Goal: Transaction & Acquisition: Book appointment/travel/reservation

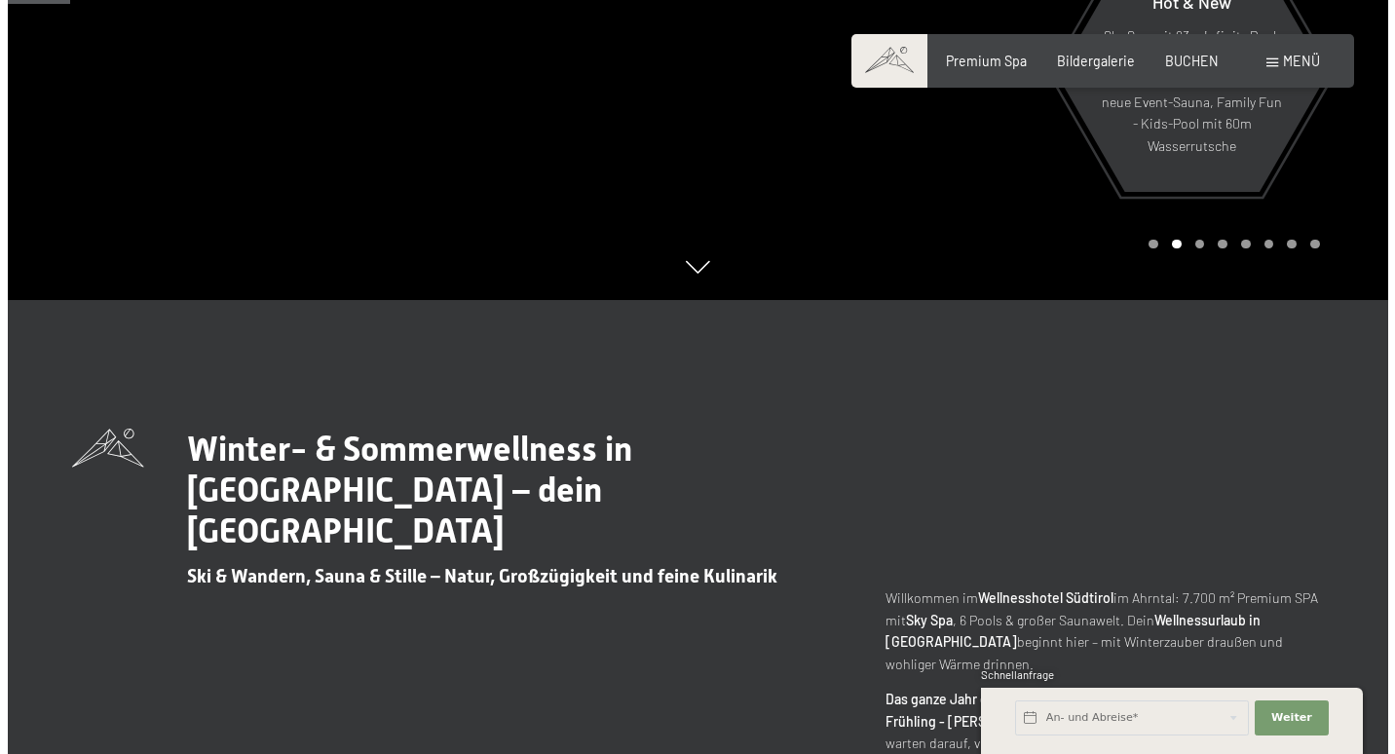
scroll to position [455, 0]
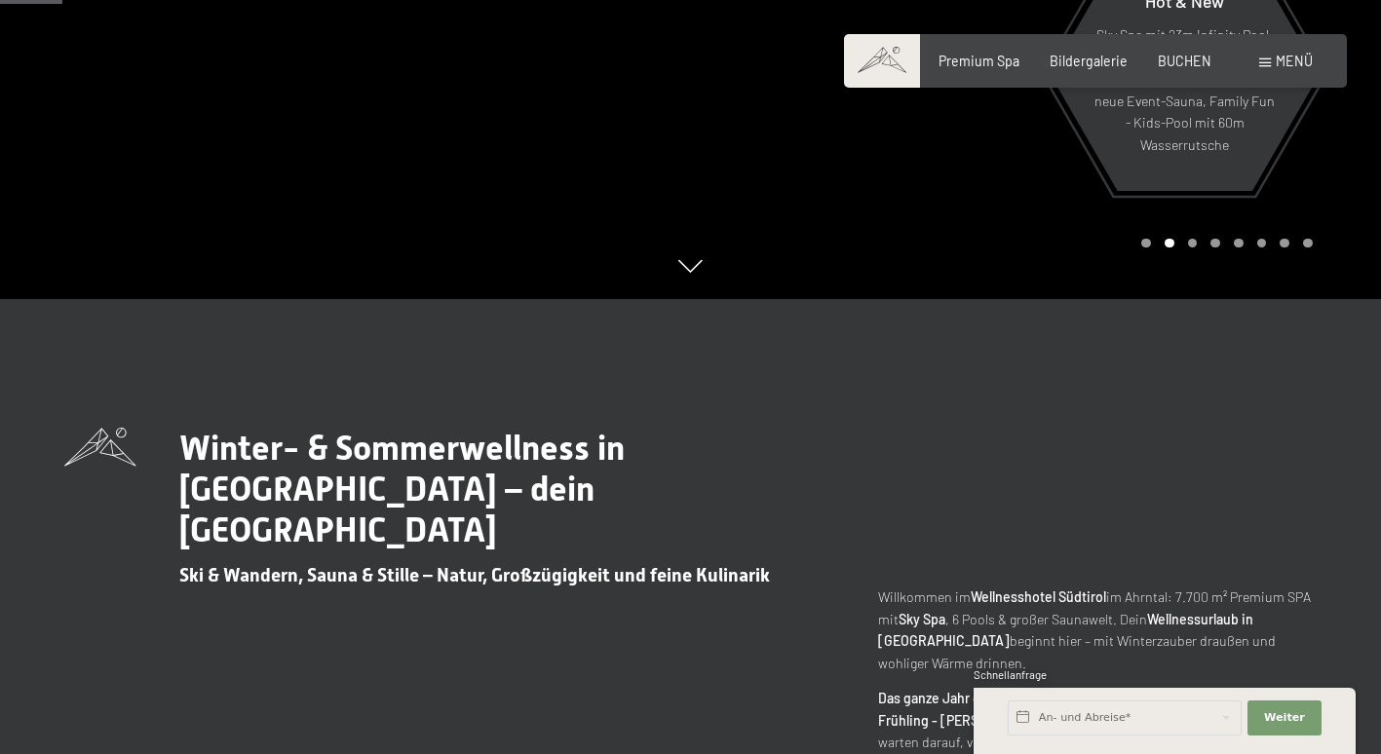
click at [1280, 66] on span "Menü" at bounding box center [1293, 61] width 37 height 17
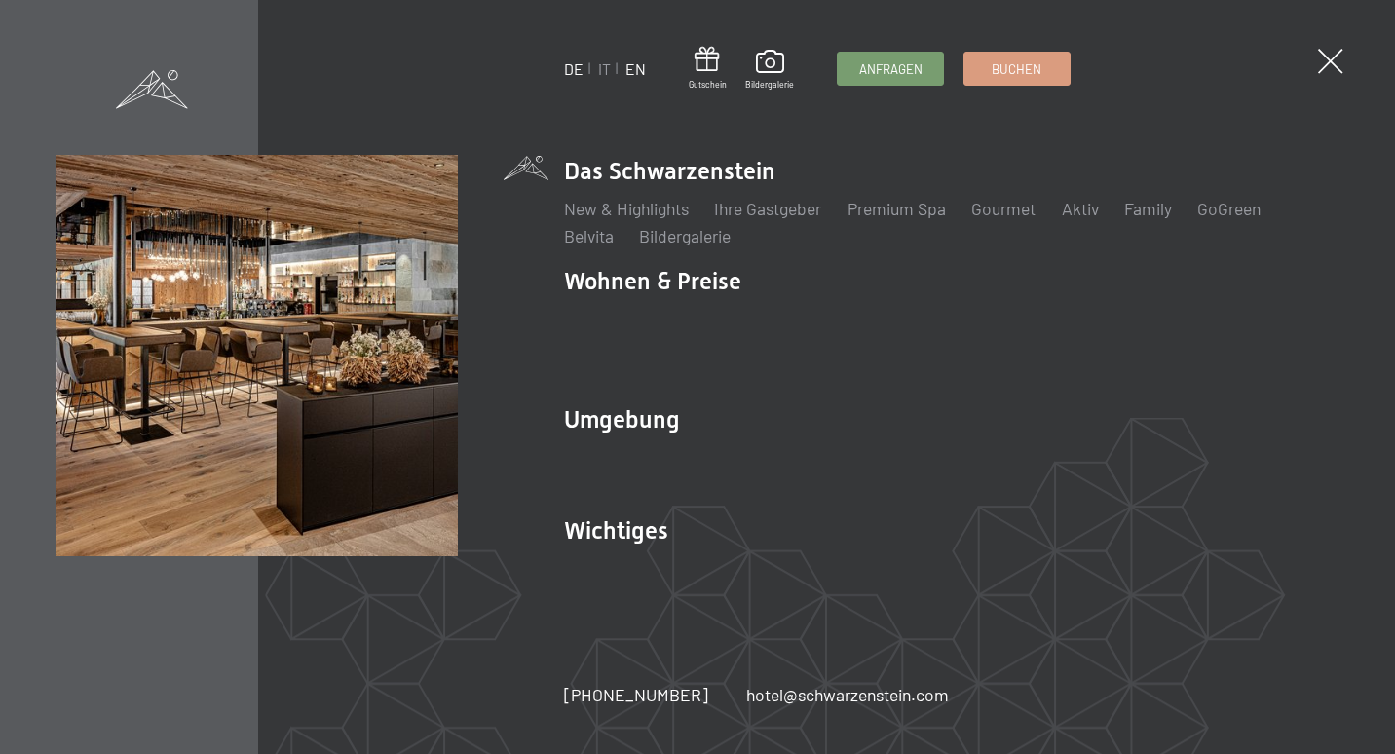
click at [639, 69] on link "EN" at bounding box center [636, 68] width 20 height 19
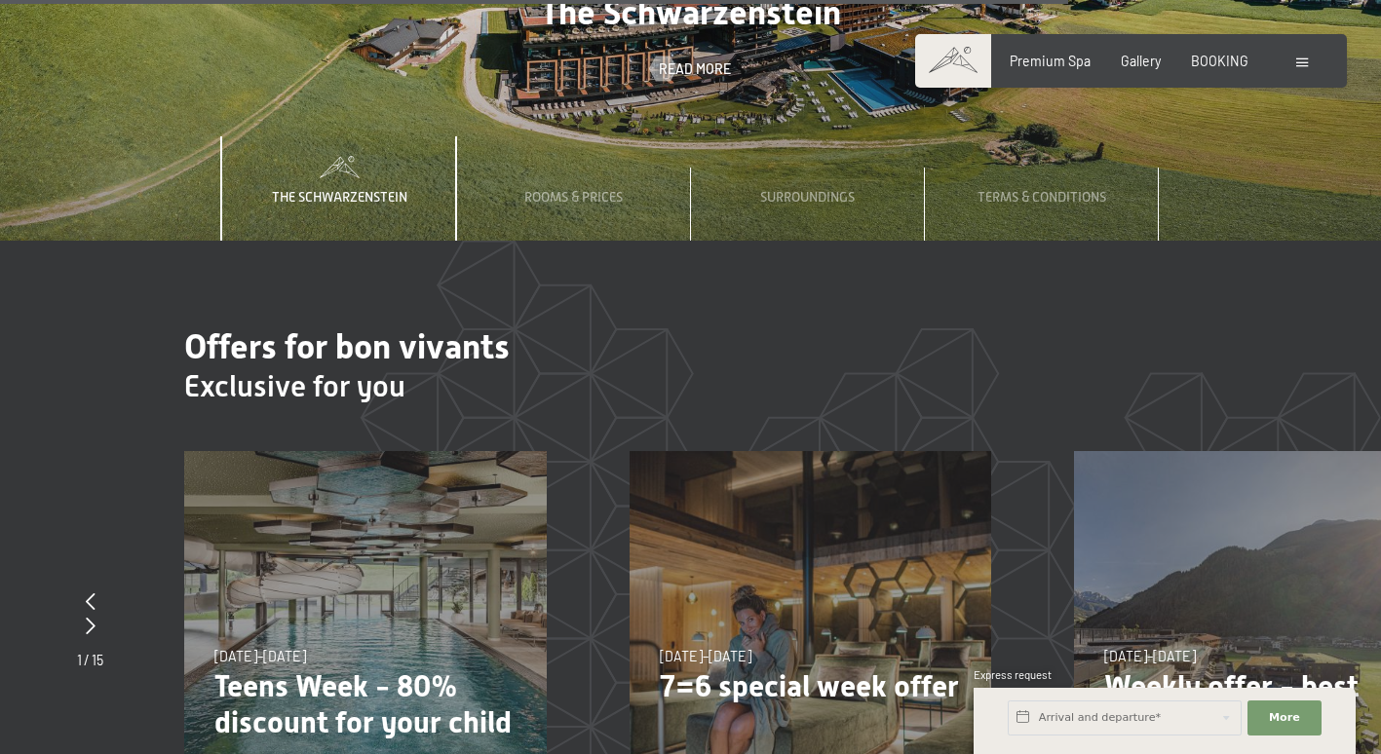
scroll to position [7240, 0]
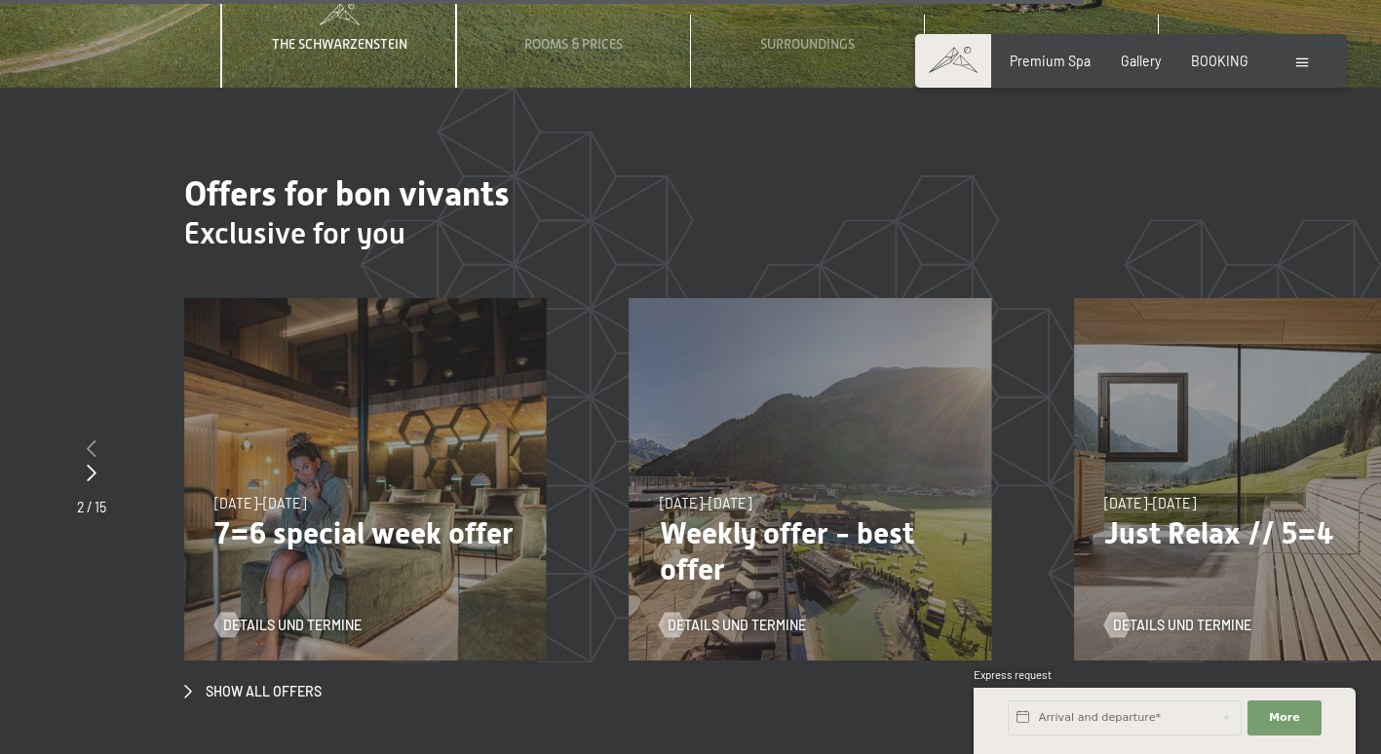
click at [97, 437] on div at bounding box center [91, 449] width 29 height 24
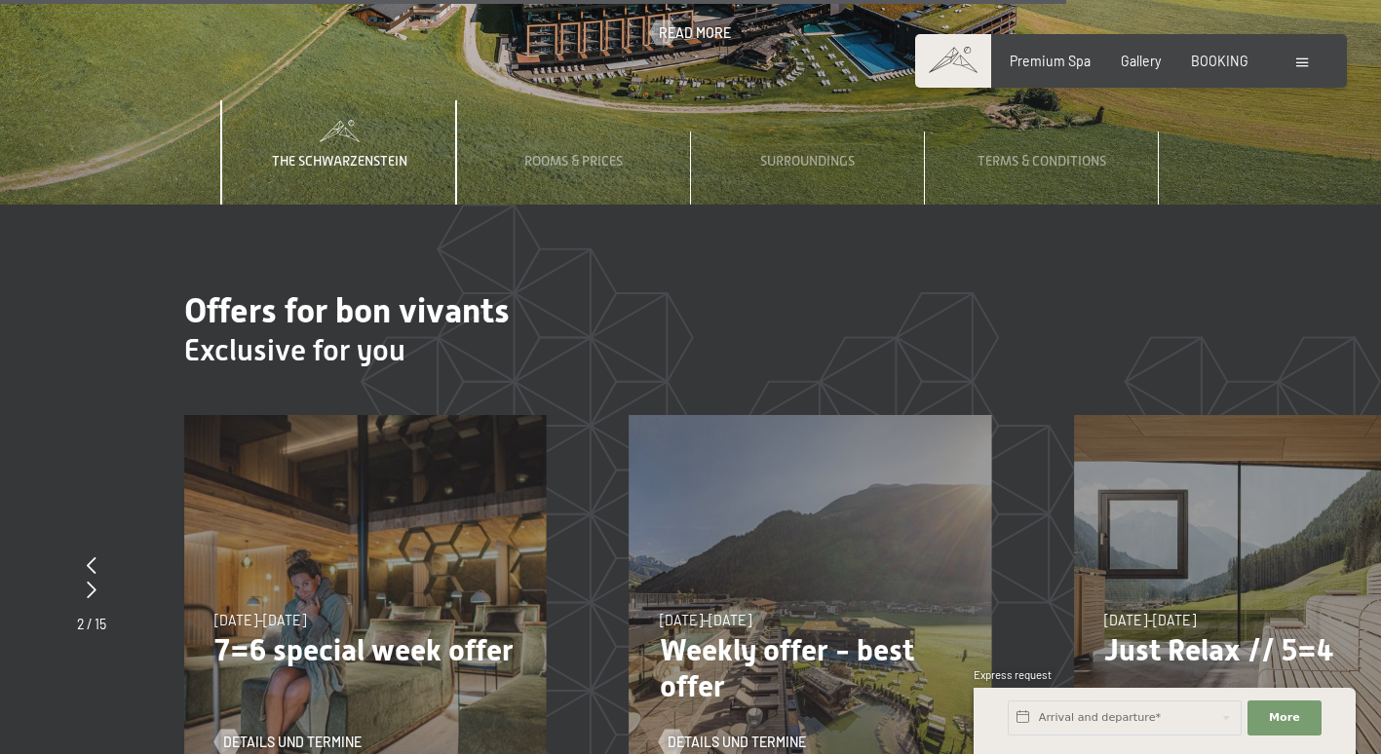
scroll to position [7123, 0]
click at [1224, 63] on span "BOOKING" at bounding box center [1219, 58] width 57 height 17
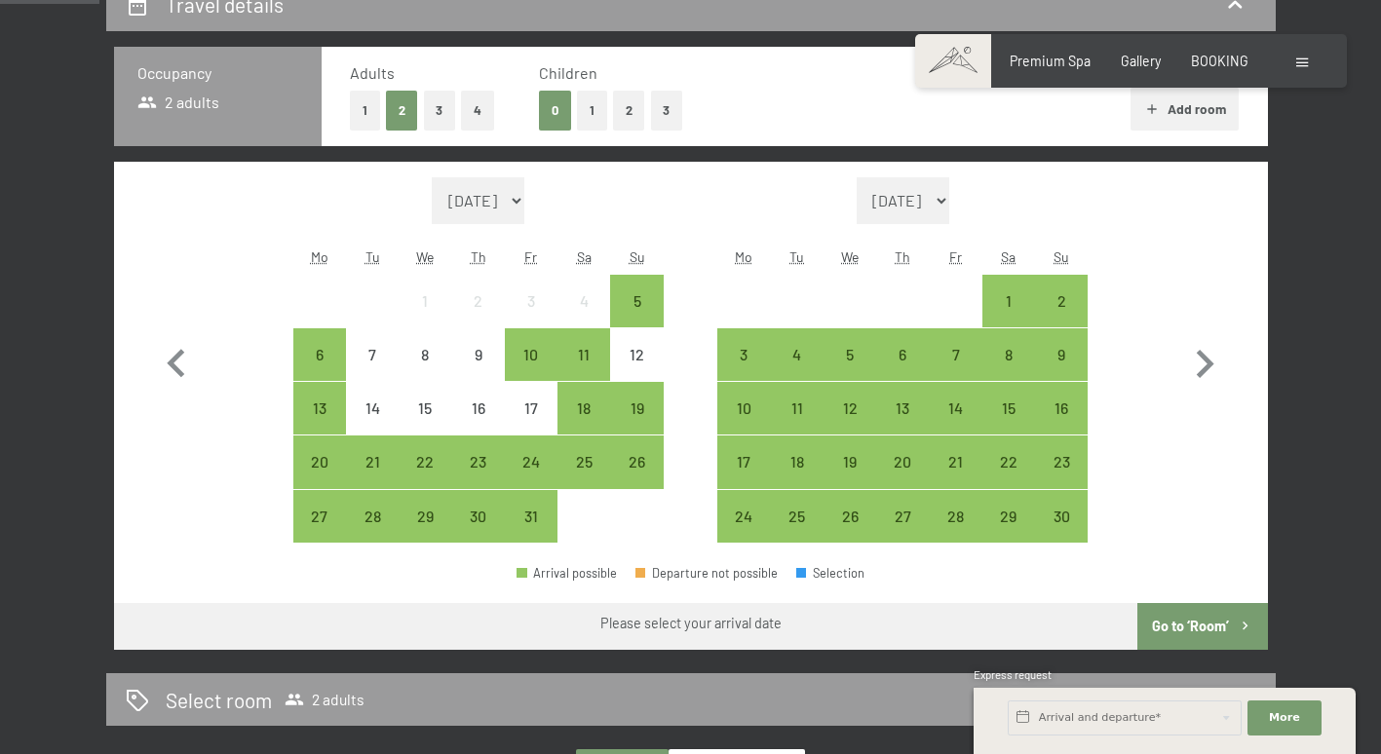
scroll to position [476, 0]
click at [629, 106] on button "2" at bounding box center [629, 110] width 32 height 40
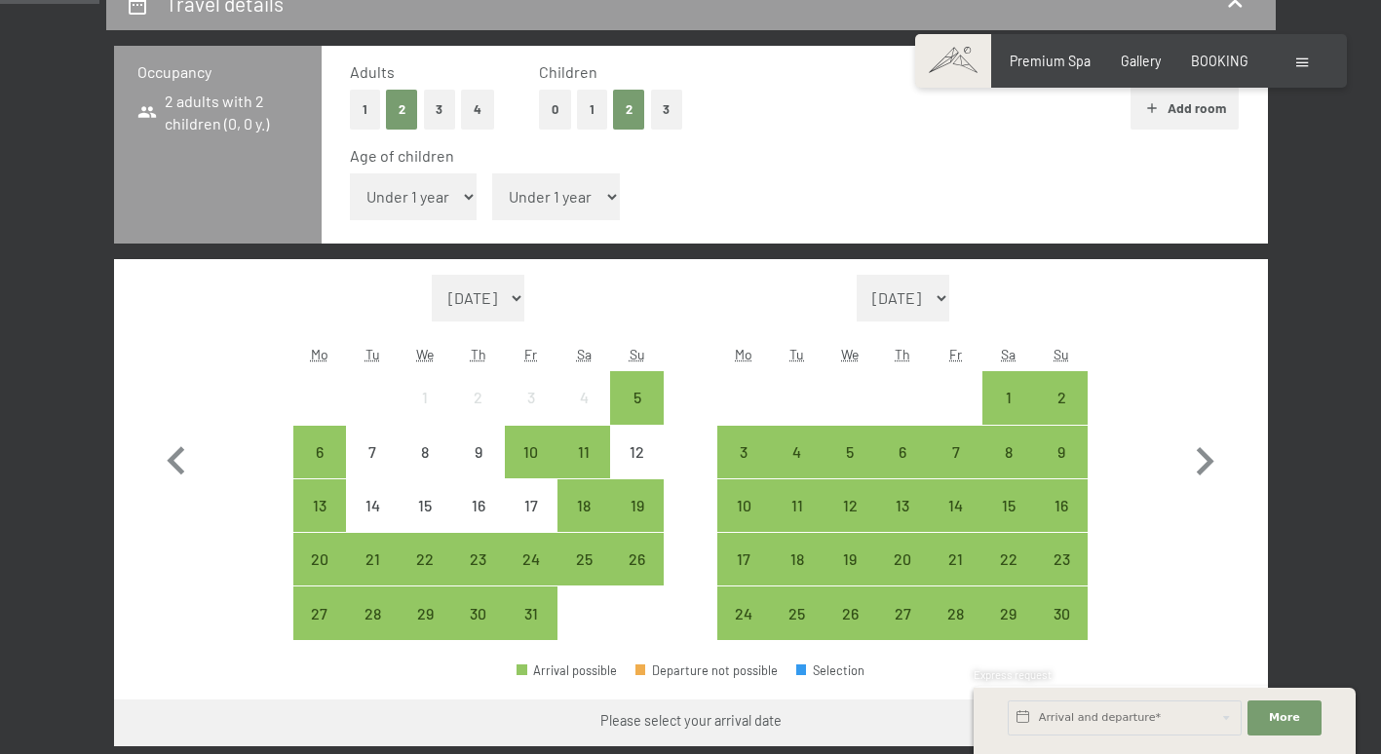
click at [462, 199] on select "Under 1 year 1 year 2 years 3 years 4 years 5 years 6 years 7 years 8 years 9 y…" at bounding box center [414, 196] width 128 height 47
select select "10"
click at [350, 173] on select "Under 1 year 1 year 2 years 3 years 4 years 5 years 6 years 7 years 8 years 9 y…" at bounding box center [414, 196] width 128 height 47
click at [546, 203] on select "Under 1 year 1 year 2 years 3 years 4 years 5 years 6 years 7 years 8 years 9 y…" at bounding box center [556, 196] width 128 height 47
select select "10"
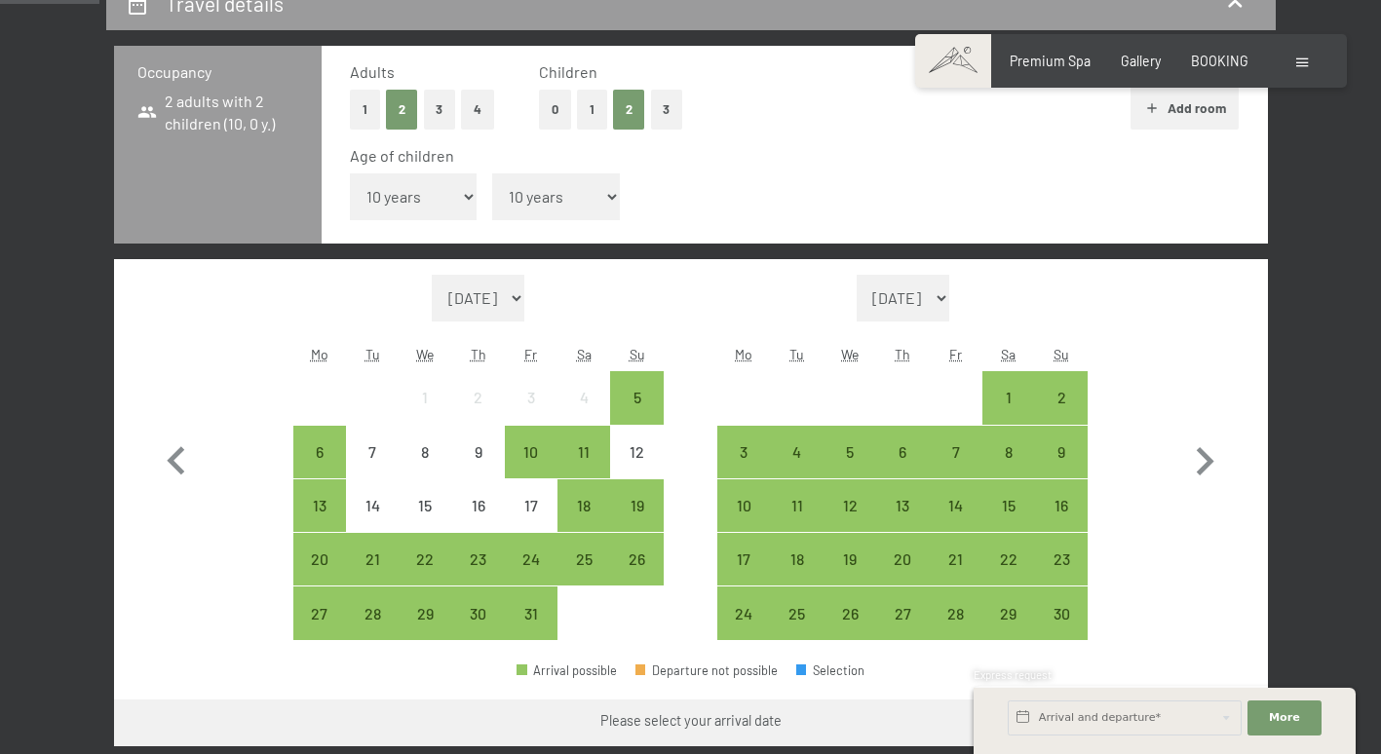
click at [492, 173] on select "Under 1 year 1 year 2 years 3 years 4 years 5 years 6 years 7 years 8 years 9 y…" at bounding box center [556, 196] width 128 height 47
click at [1204, 464] on icon "button" at bounding box center [1206, 461] width 18 height 28
select select "2025-11-01"
select select "2025-12-01"
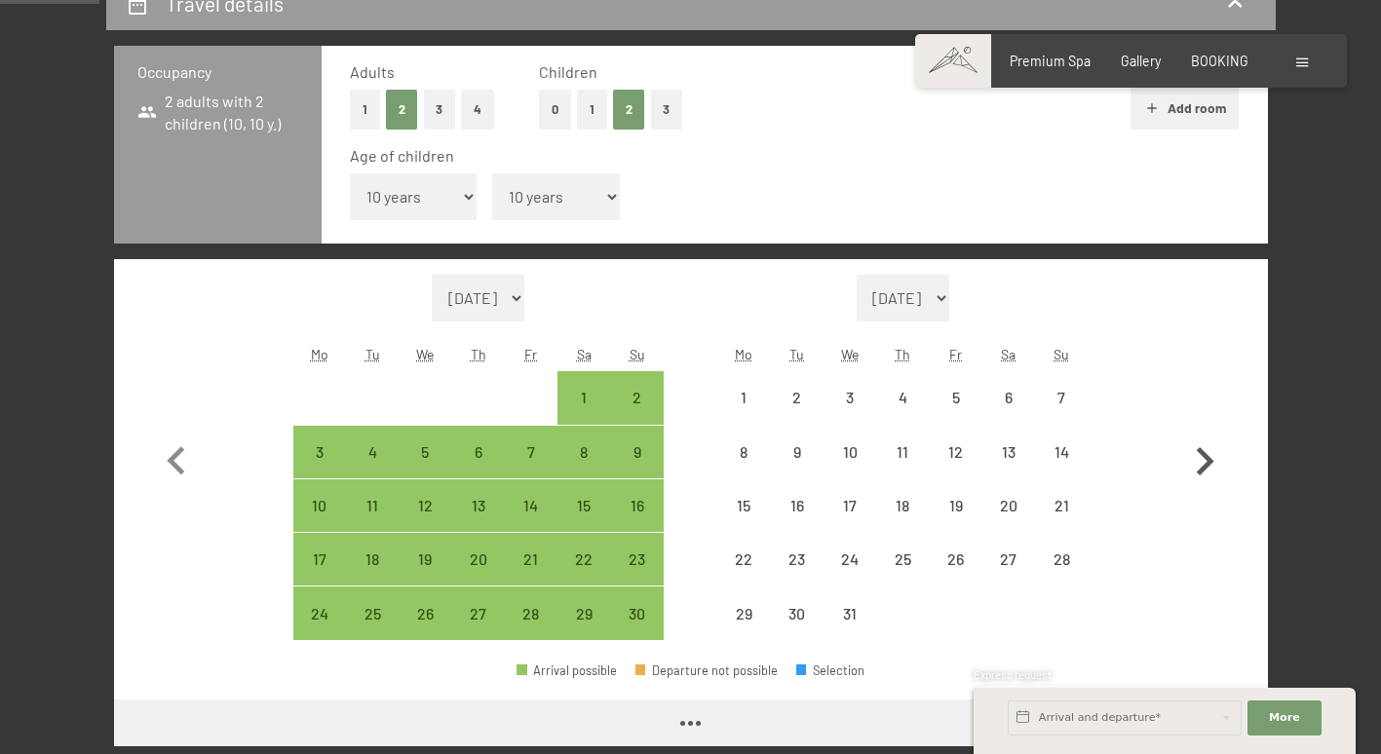
click at [1204, 464] on icon "button" at bounding box center [1206, 461] width 18 height 28
select select "2025-12-01"
select select "2026-01-01"
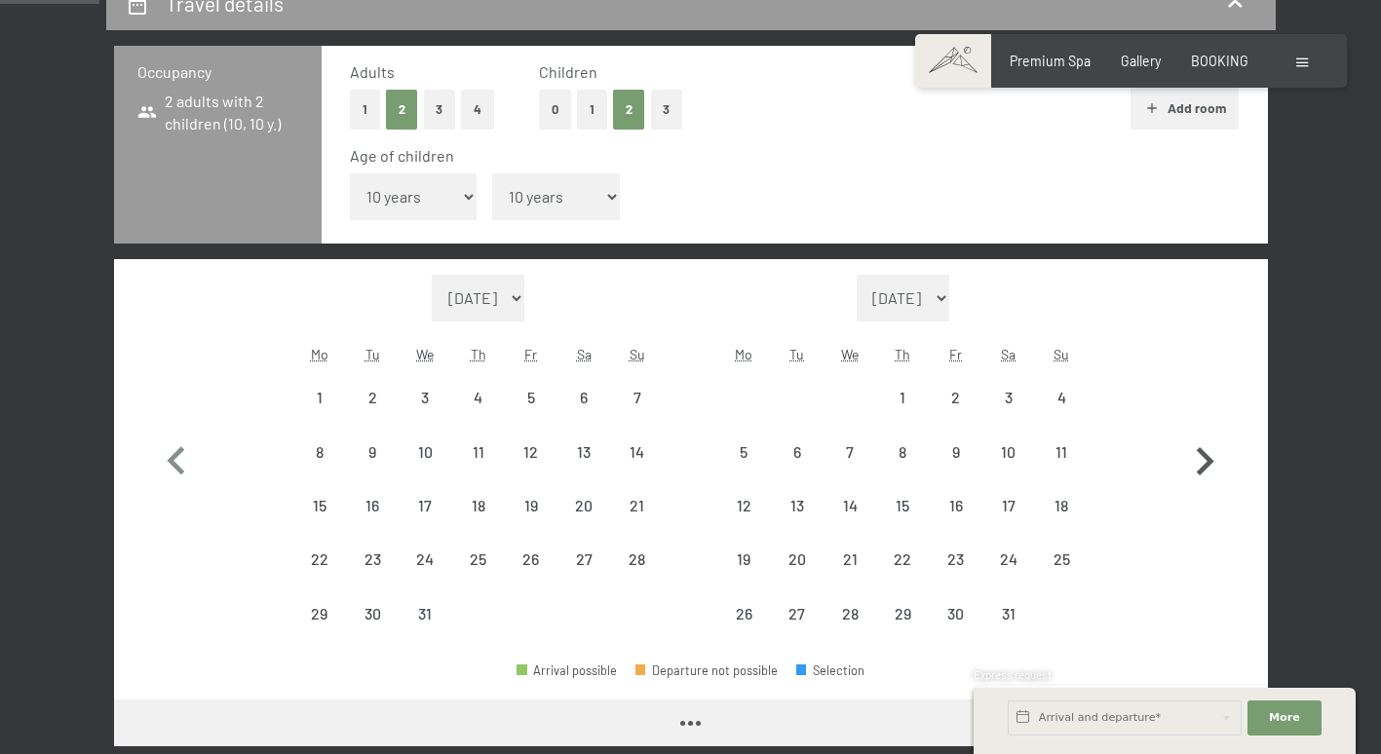
select select "2025-12-01"
select select "2026-01-01"
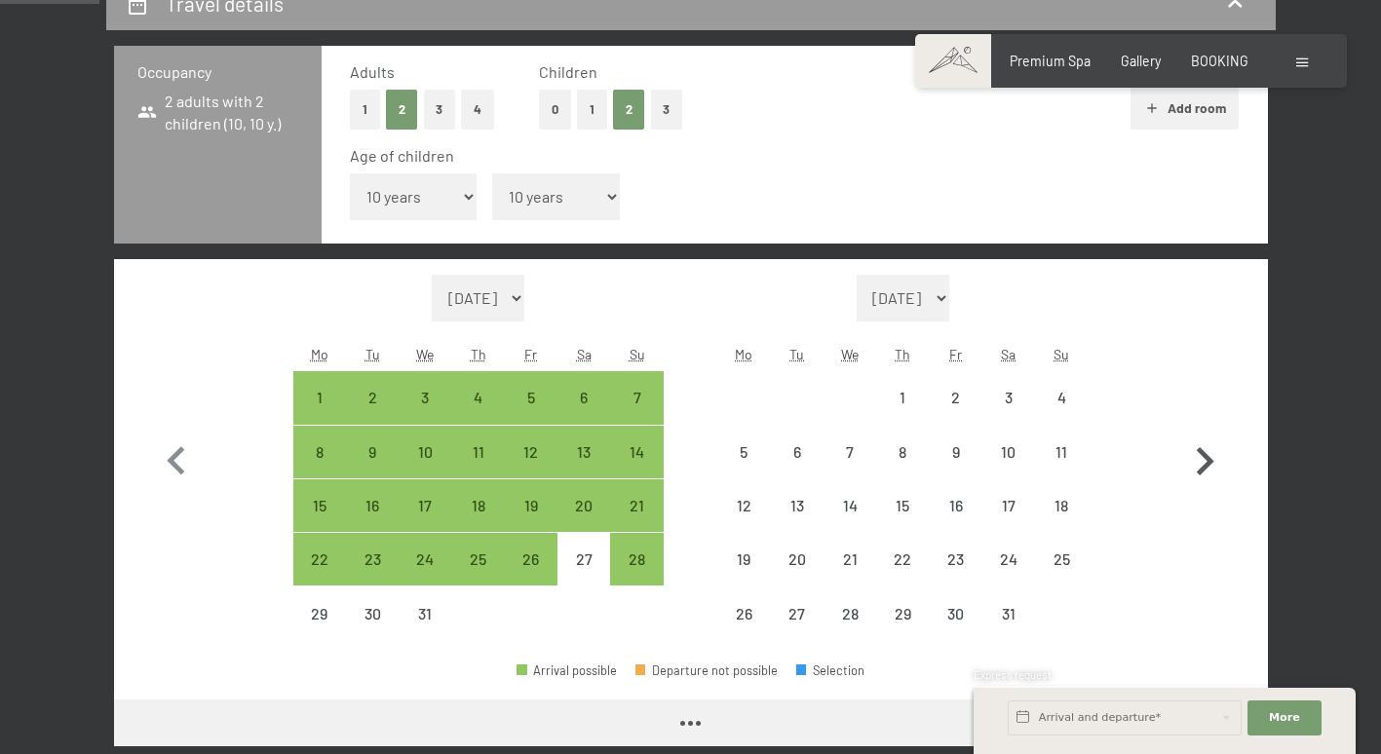
click at [1204, 464] on icon "button" at bounding box center [1206, 461] width 18 height 28
select select "2026-01-01"
select select "2026-02-01"
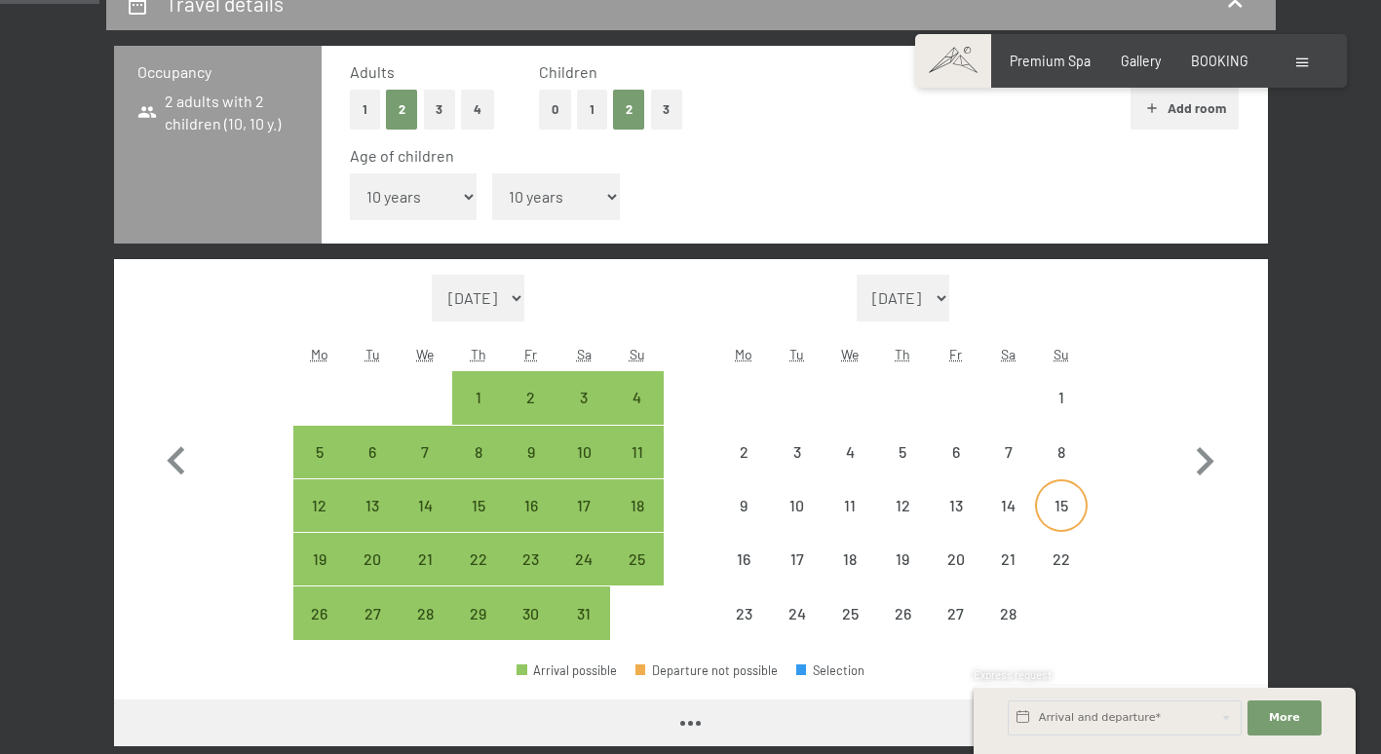
select select "2026-01-01"
select select "2026-02-01"
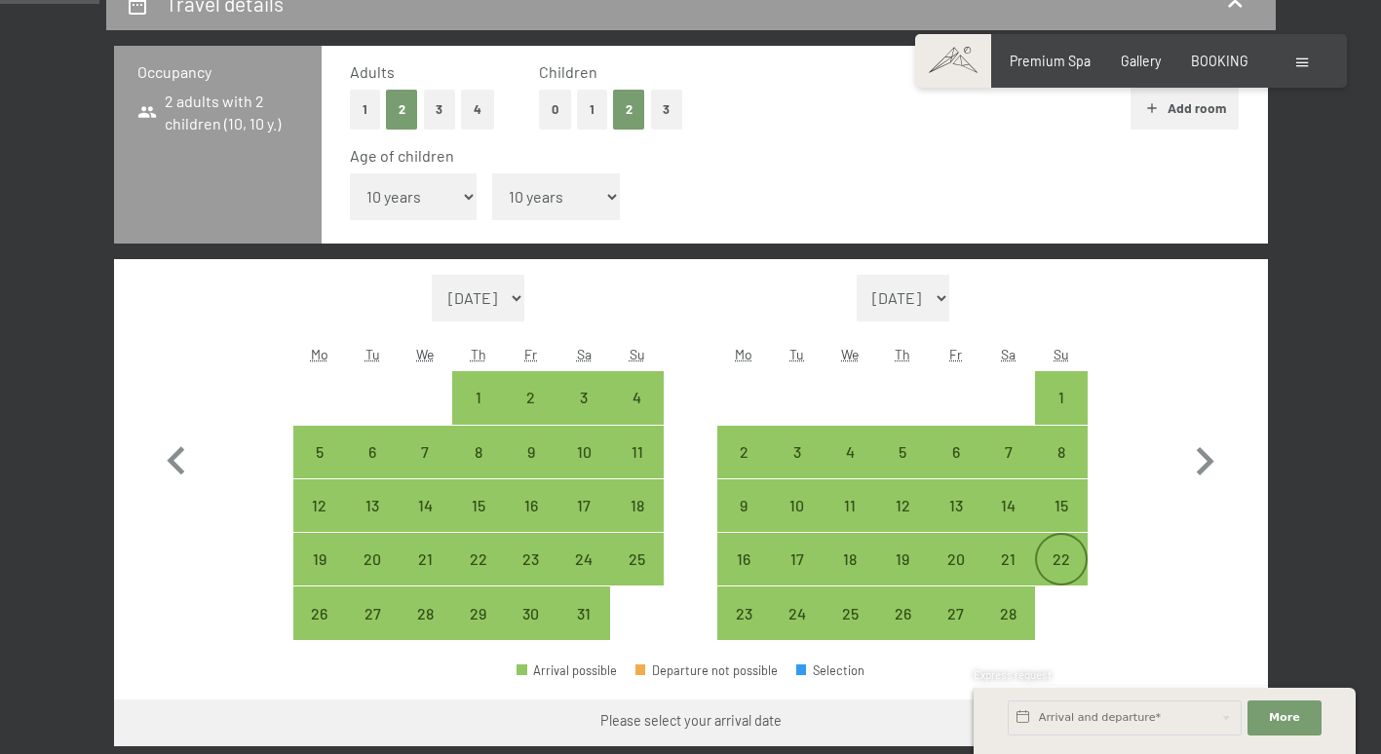
click at [1070, 550] on div "22" at bounding box center [1061, 559] width 49 height 49
select select "2026-01-01"
select select "2026-02-01"
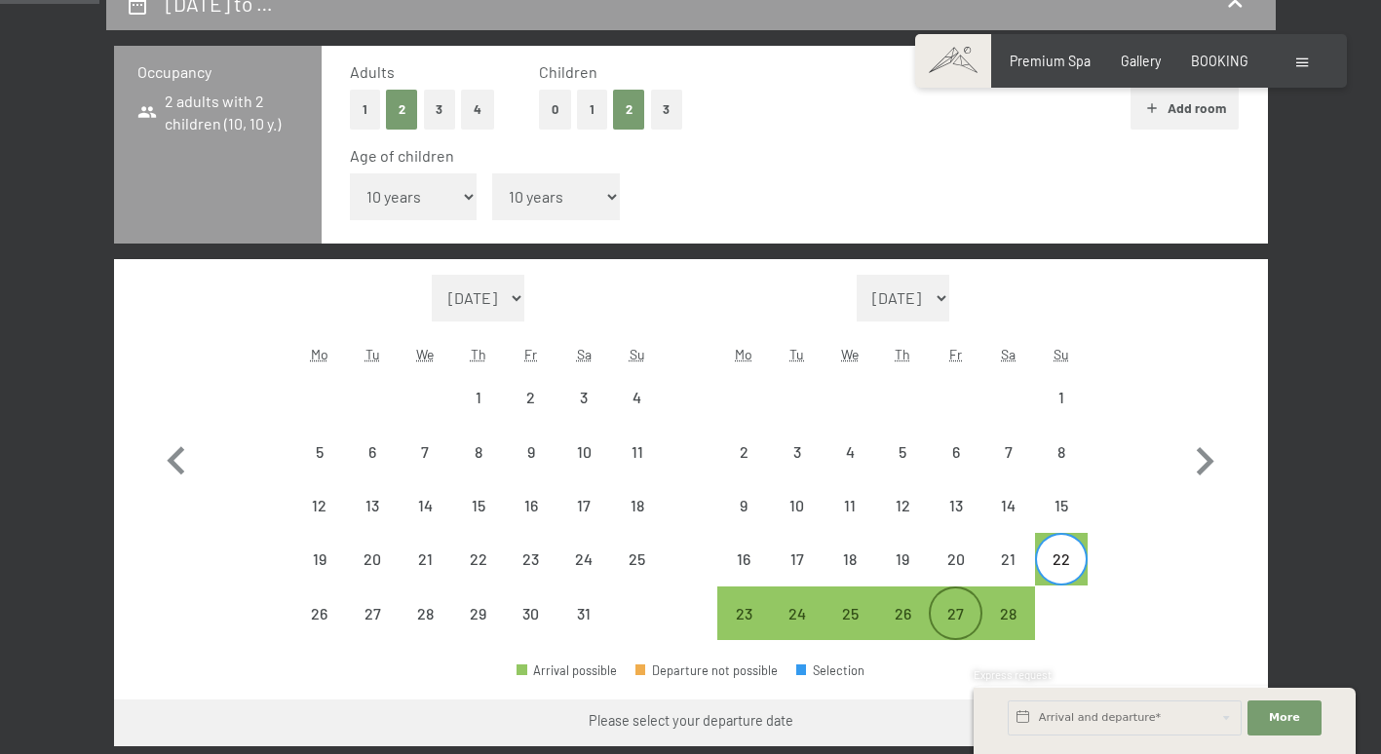
click at [955, 618] on div "27" at bounding box center [955, 630] width 49 height 49
select select "2026-01-01"
select select "2026-02-01"
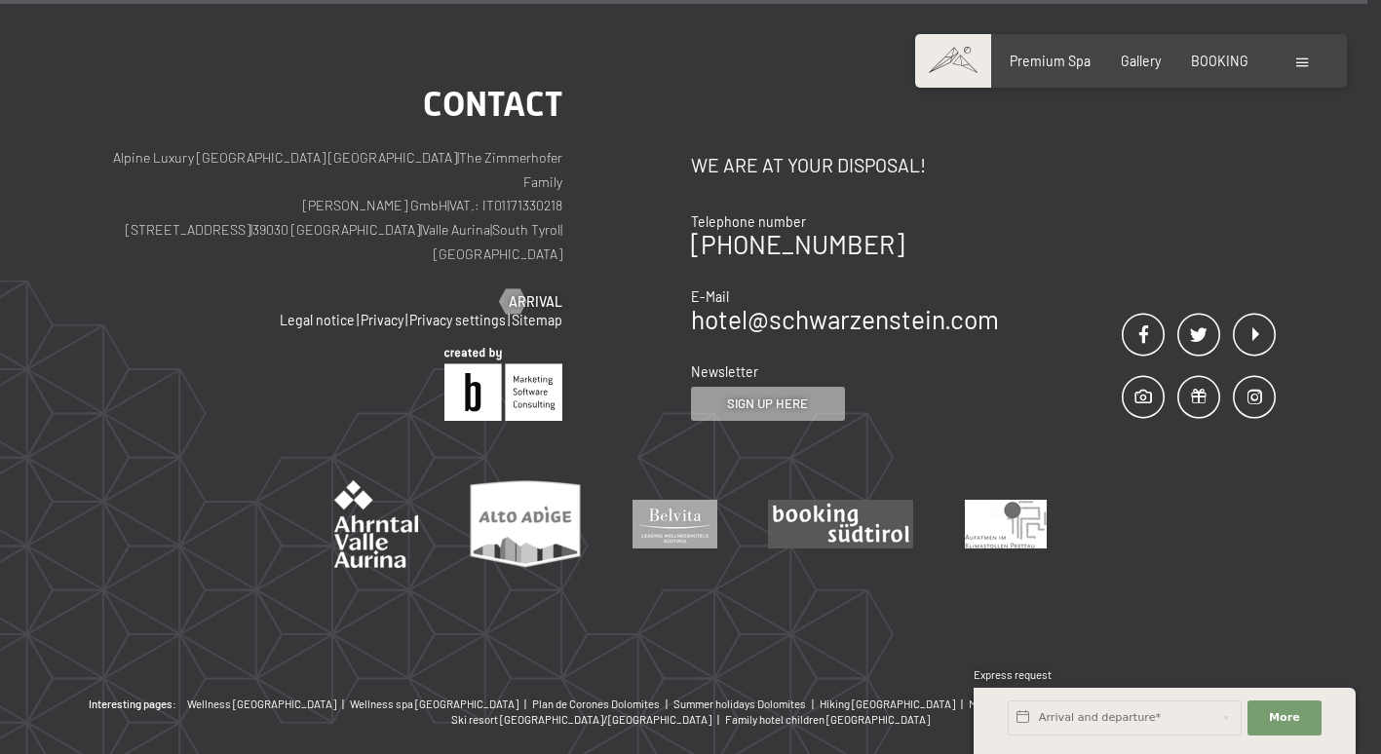
scroll to position [6301, 0]
